Goal: Book appointment/travel/reservation

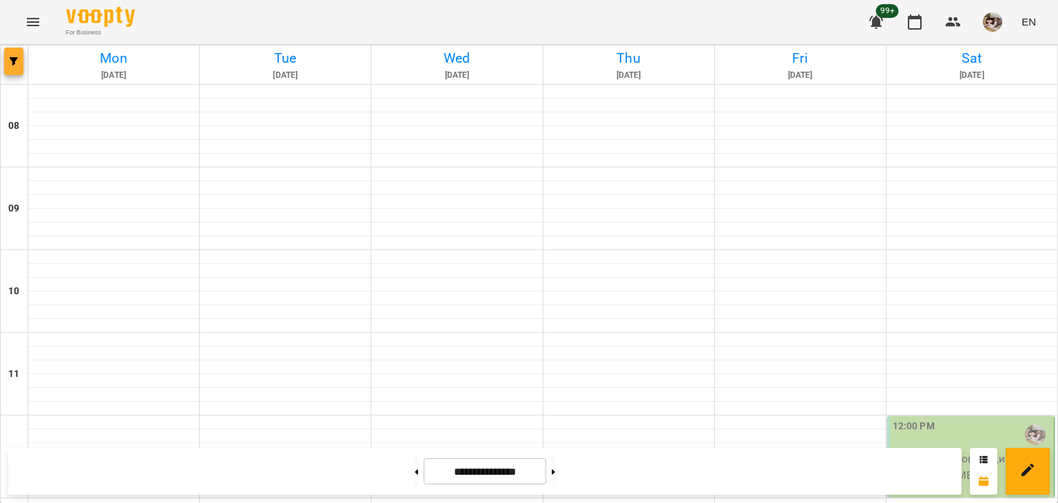
click at [25, 59] on div at bounding box center [15, 64] width 28 height 39
click at [8, 66] on button "button" at bounding box center [13, 62] width 19 height 28
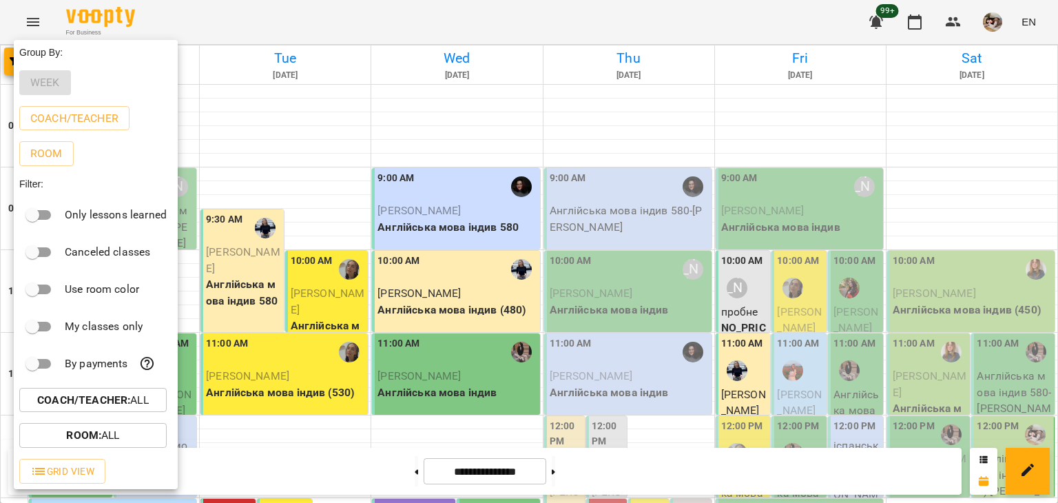
click at [240, 98] on div at bounding box center [529, 251] width 1058 height 503
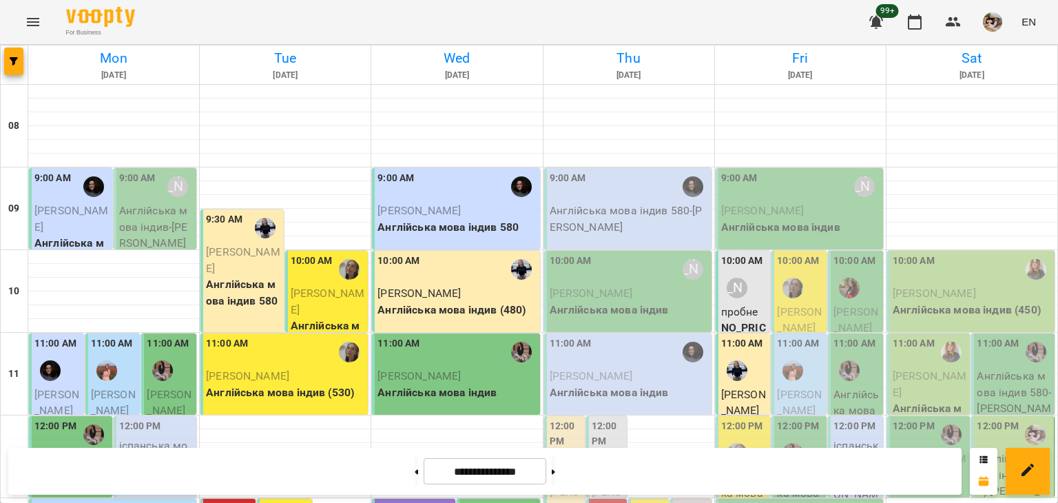
scroll to position [689, 0]
click at [19, 61] on span "button" at bounding box center [13, 61] width 19 height 8
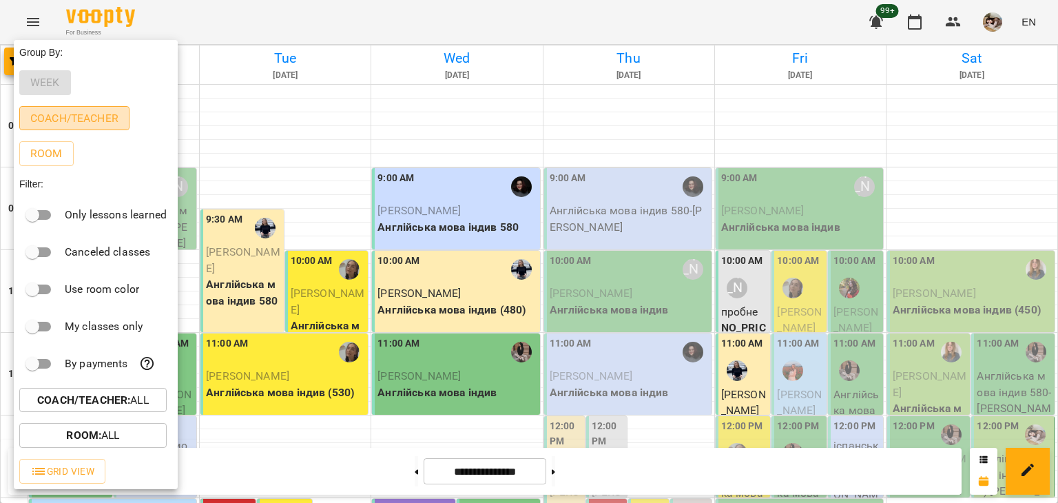
click at [76, 127] on button "Coach/Teacher" at bounding box center [74, 118] width 110 height 25
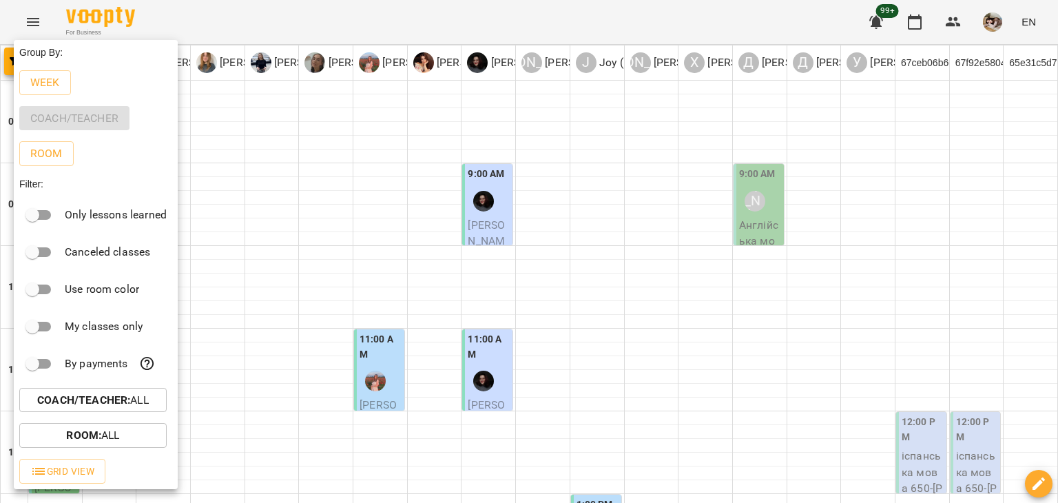
click at [293, 121] on div at bounding box center [529, 251] width 1058 height 503
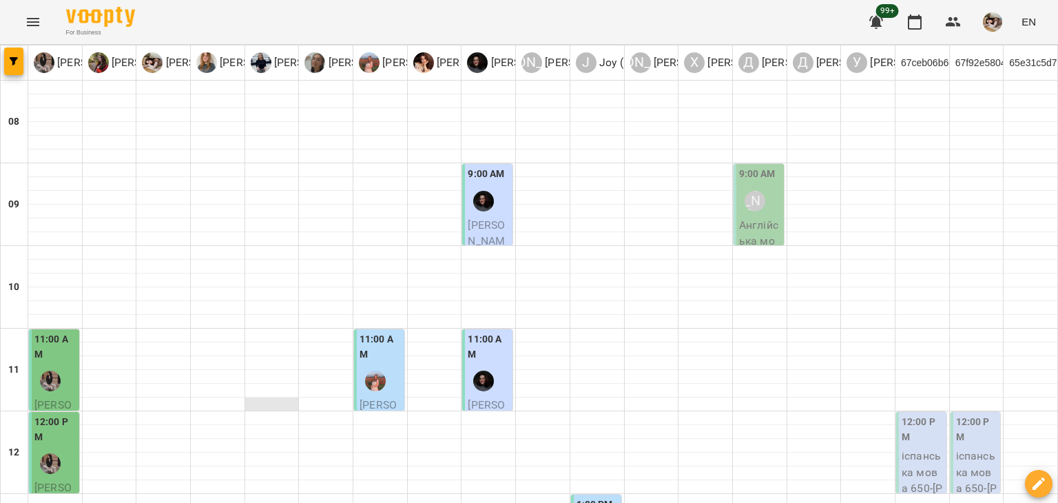
scroll to position [758, 0]
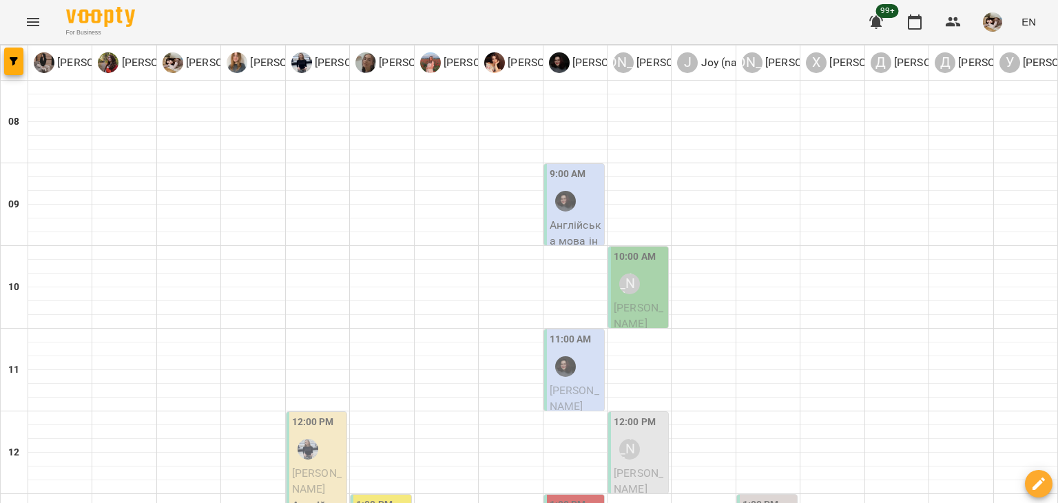
drag, startPoint x: 861, startPoint y: 428, endPoint x: 852, endPoint y: 414, distance: 16.4
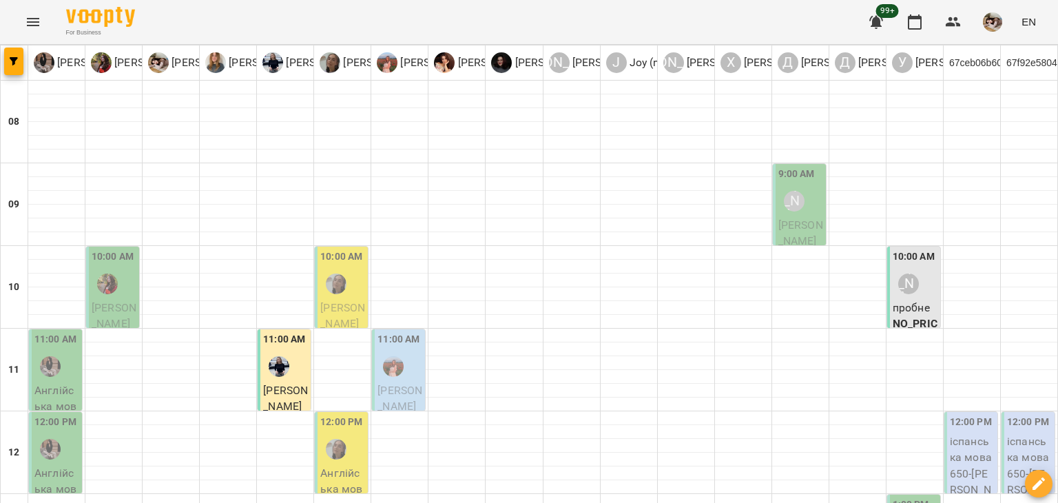
scroll to position [689, 0]
